Goal: Check status: Check status

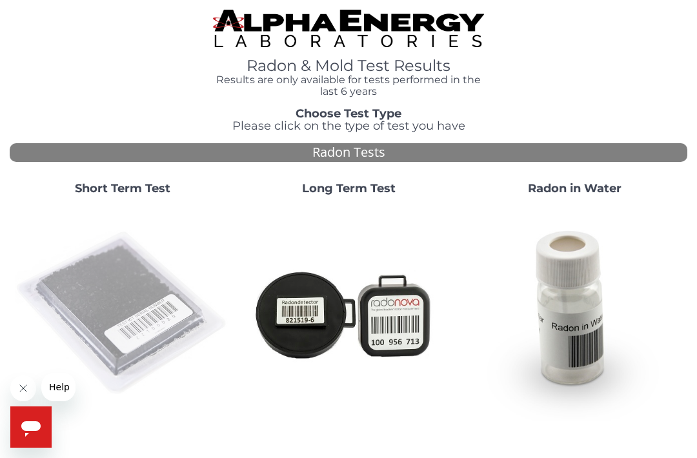
click at [129, 276] on img at bounding box center [122, 313] width 215 height 215
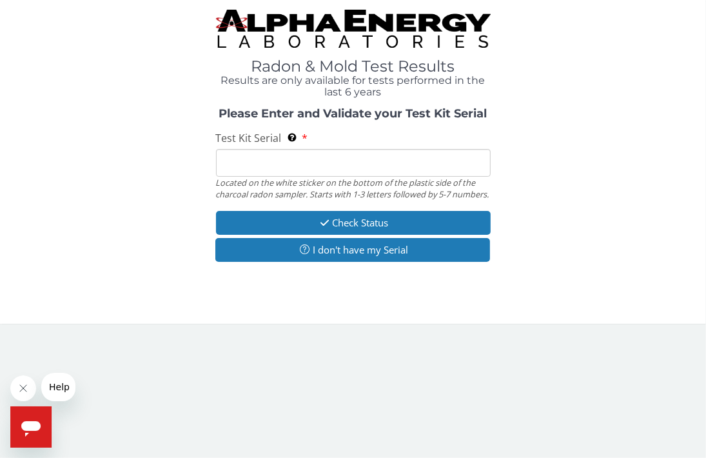
click at [230, 163] on input "Test Kit Serial Located on the white sticker on the bottom of the plastic side …" at bounding box center [353, 163] width 275 height 28
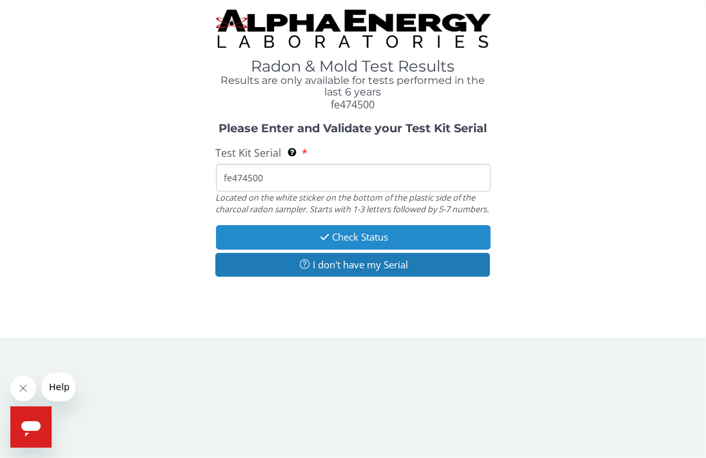
type input "fe474500"
click at [334, 249] on button "Check Status" at bounding box center [353, 237] width 275 height 24
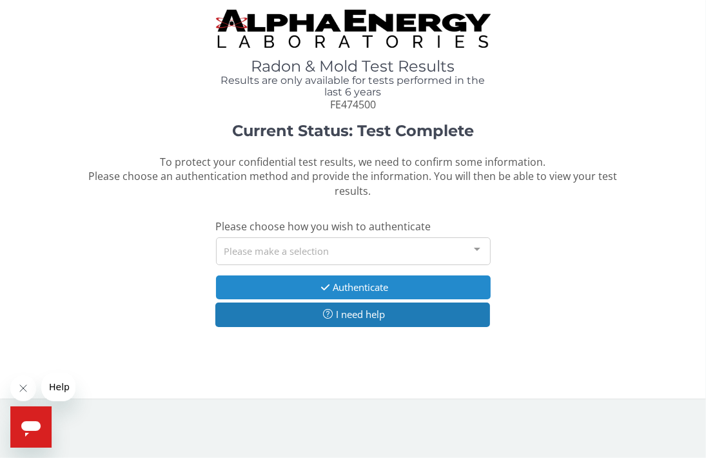
click at [359, 283] on button "Authenticate" at bounding box center [353, 287] width 275 height 24
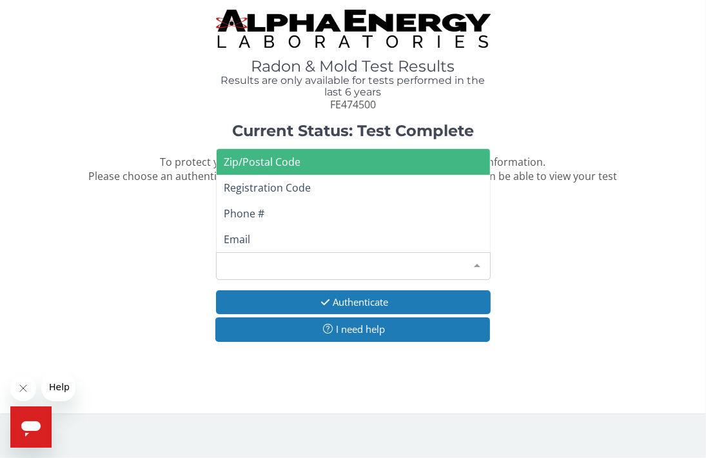
click at [479, 266] on div at bounding box center [477, 265] width 26 height 25
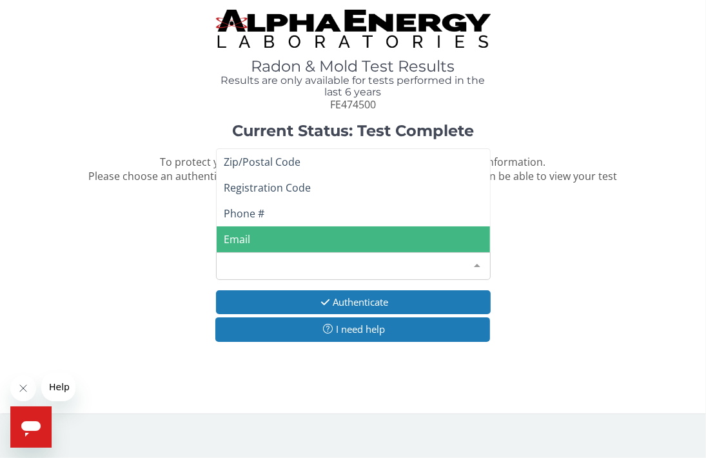
click at [237, 255] on div "Please make a selection" at bounding box center [353, 266] width 275 height 28
click at [238, 259] on div "Please make a selection" at bounding box center [353, 266] width 275 height 28
click at [233, 263] on div "Please make a selection" at bounding box center [353, 266] width 275 height 28
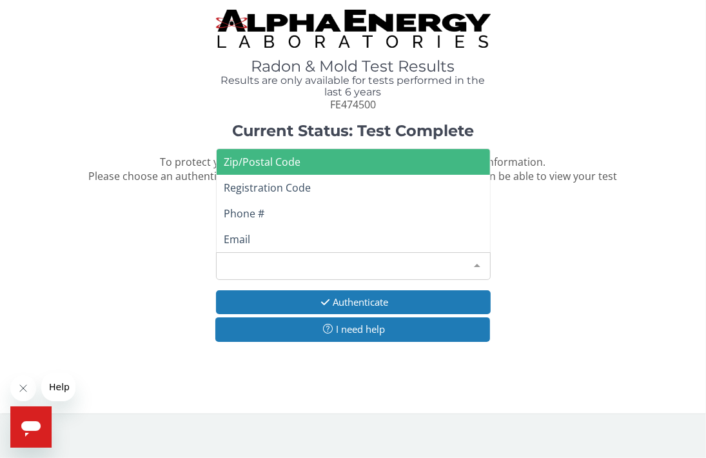
click at [305, 159] on span "Zip/Postal Code" at bounding box center [354, 162] width 274 height 26
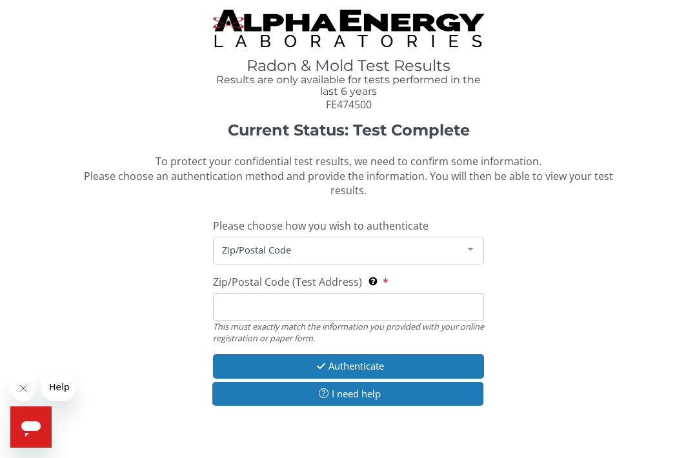
click at [225, 306] on input "Zip/Postal Code (Test Address) This must exactly match the information you prov…" at bounding box center [348, 307] width 271 height 28
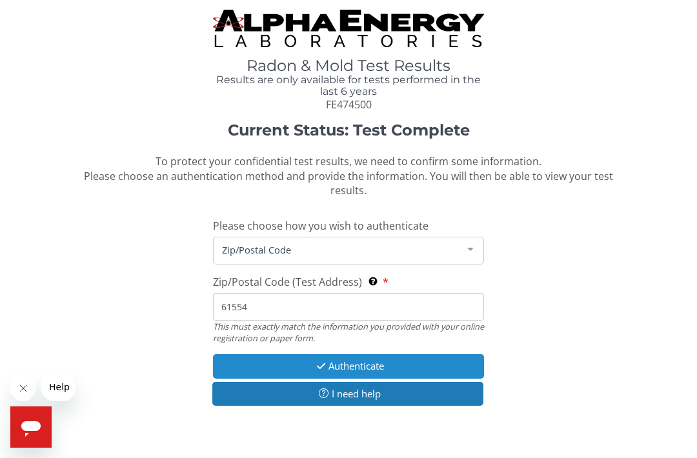
type input "61554"
click at [336, 367] on button "Authenticate" at bounding box center [348, 366] width 271 height 24
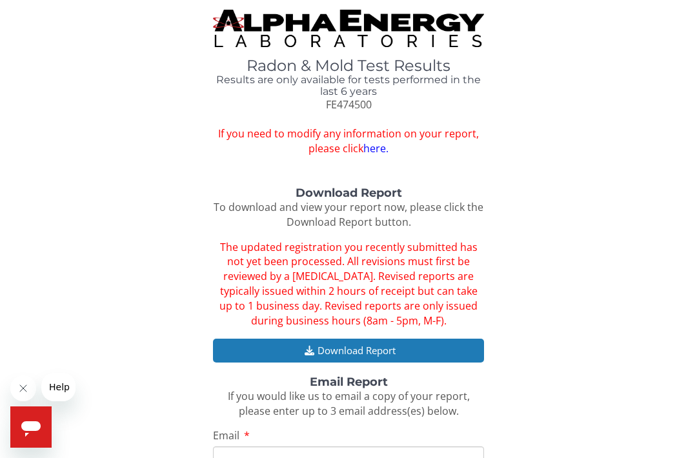
click at [376, 146] on link "here." at bounding box center [375, 148] width 25 height 14
